Goal: Information Seeking & Learning: Learn about a topic

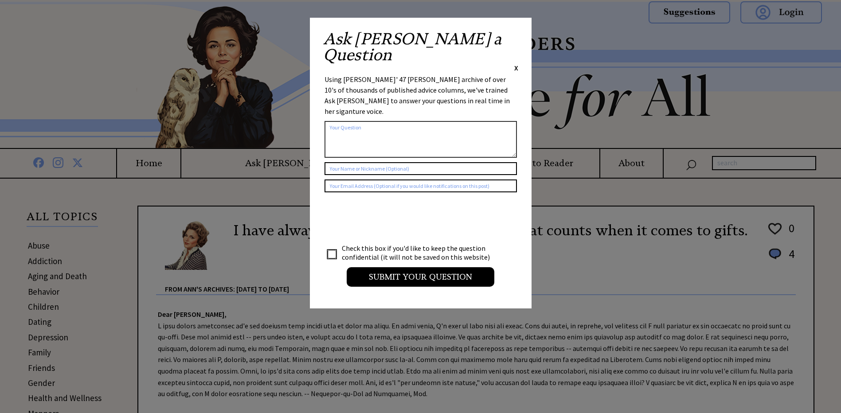
click at [517, 63] on span "X" at bounding box center [516, 67] width 4 height 9
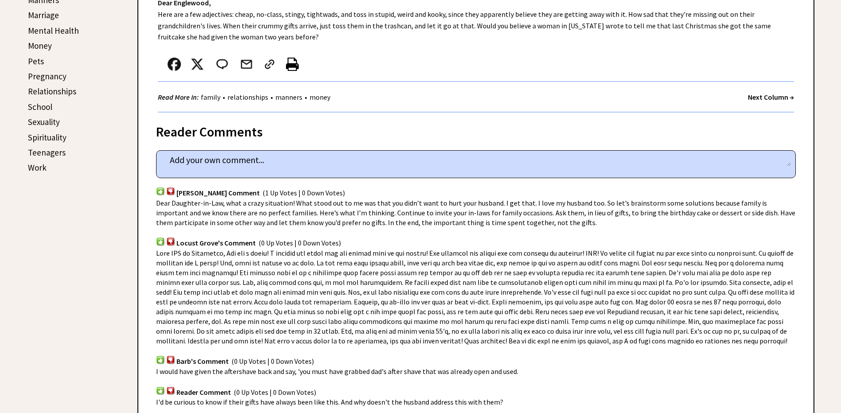
scroll to position [118, 0]
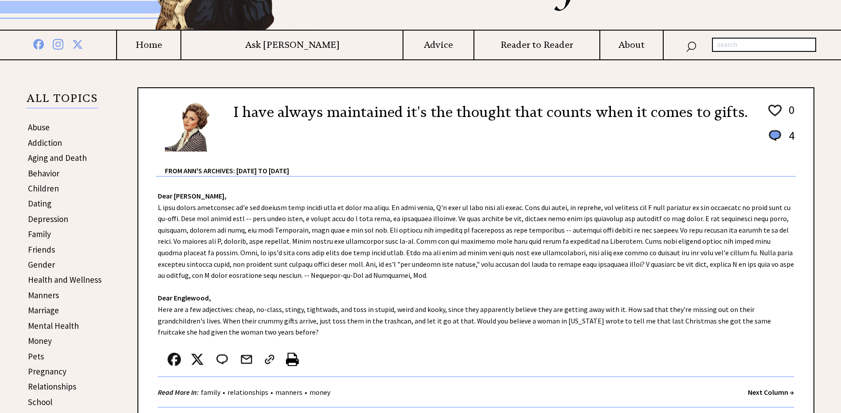
click at [770, 392] on strong "Next Column →" at bounding box center [771, 392] width 46 height 9
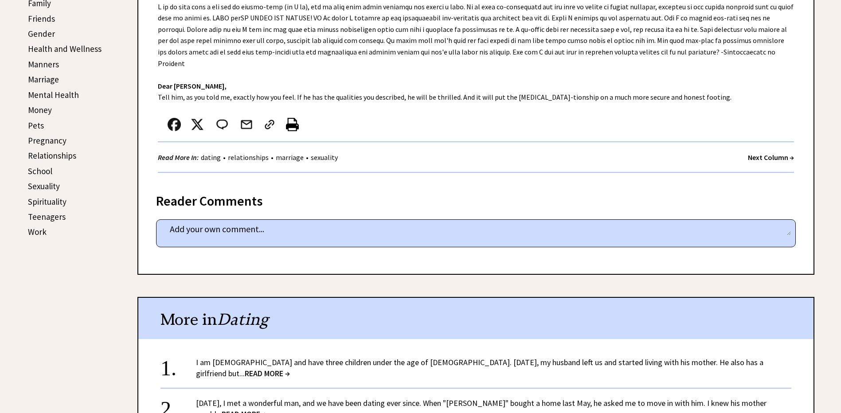
scroll to position [325, 0]
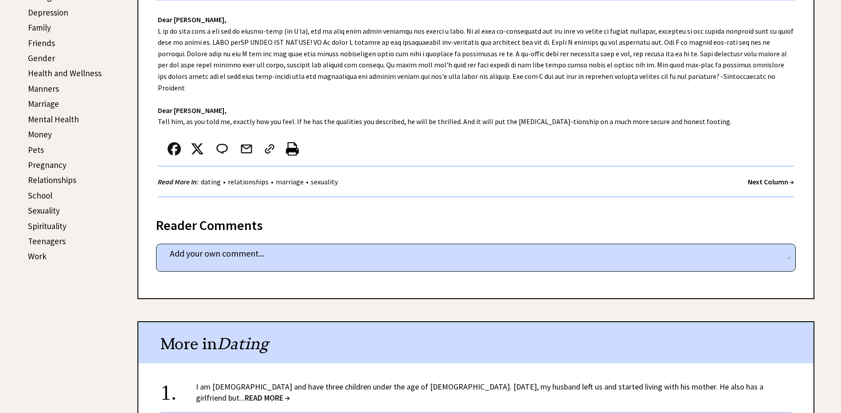
click at [762, 183] on strong "Next Column →" at bounding box center [771, 181] width 46 height 9
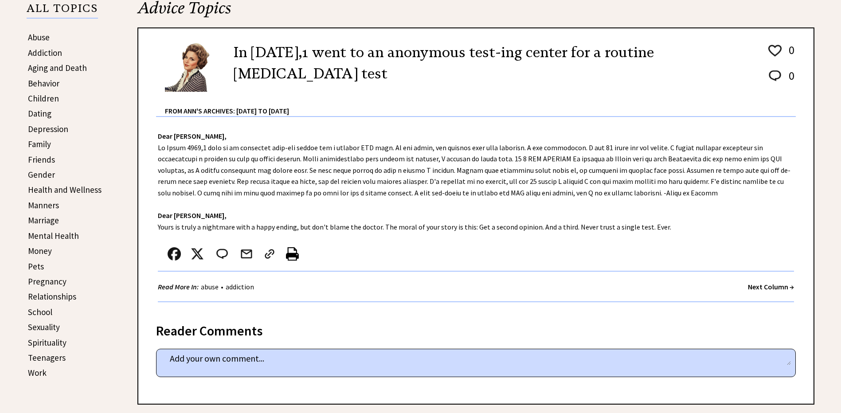
scroll to position [207, 0]
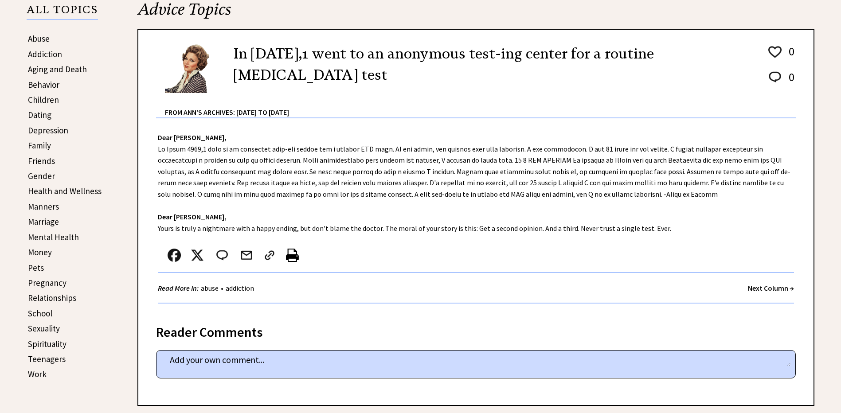
click at [758, 290] on strong "Next Column →" at bounding box center [771, 288] width 46 height 9
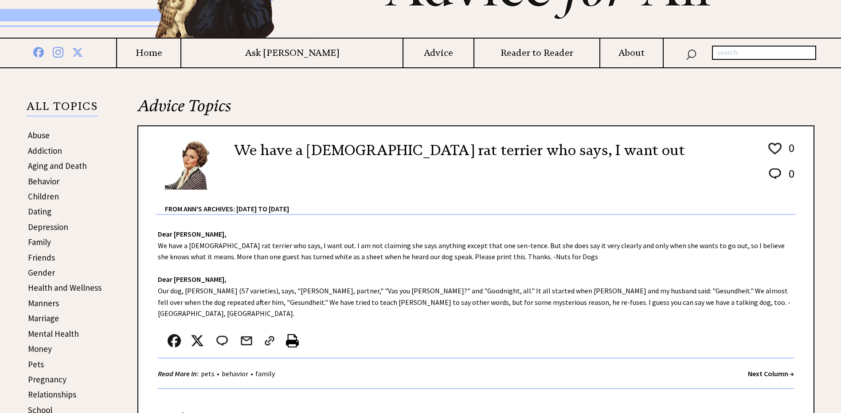
scroll to position [207, 0]
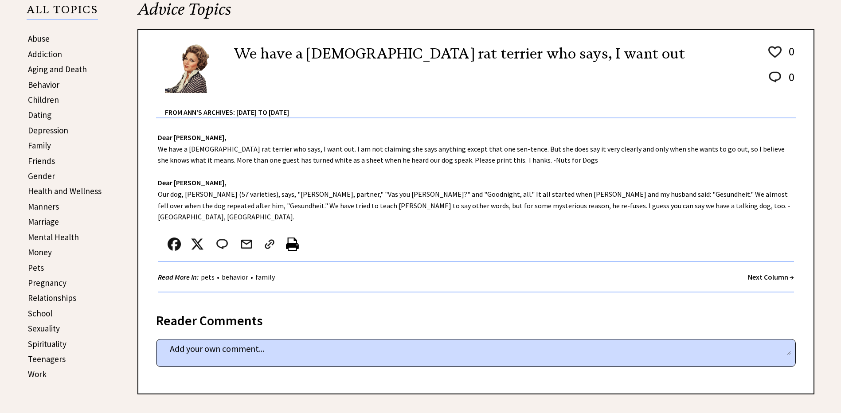
click at [767, 273] on strong "Next Column →" at bounding box center [771, 277] width 46 height 9
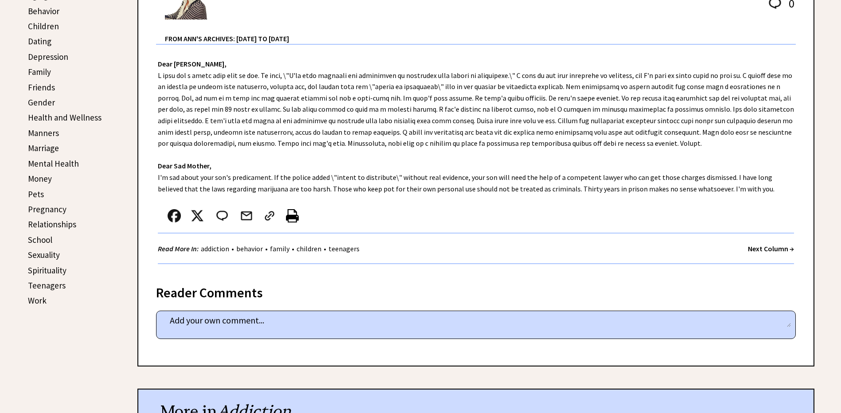
scroll to position [385, 0]
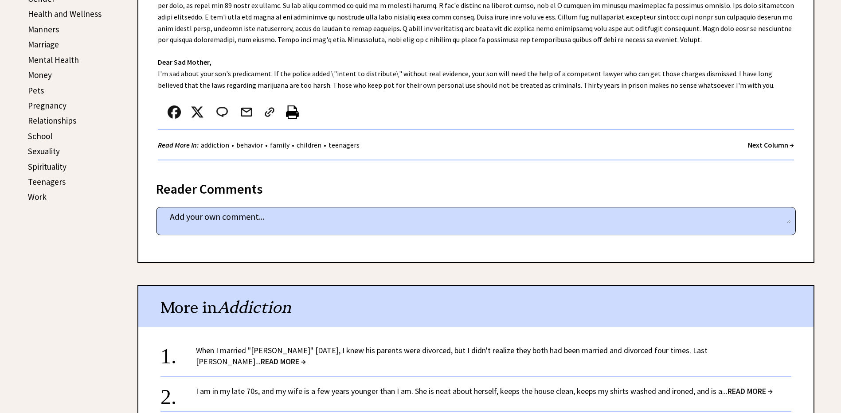
click at [766, 144] on strong "Next Column →" at bounding box center [771, 145] width 46 height 9
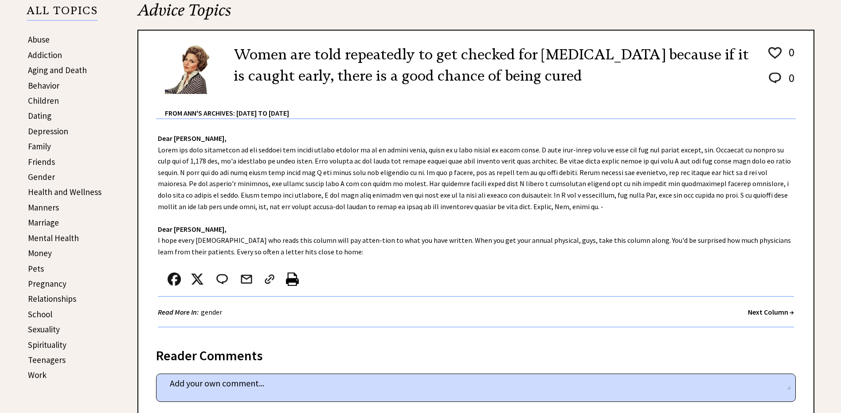
scroll to position [207, 0]
click at [61, 191] on link "Health and Wellness" at bounding box center [65, 191] width 74 height 11
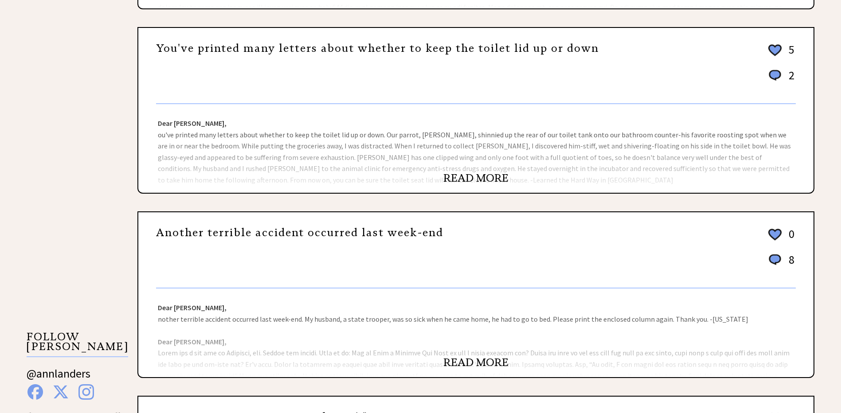
scroll to position [591, 0]
